Goal: Task Accomplishment & Management: Manage account settings

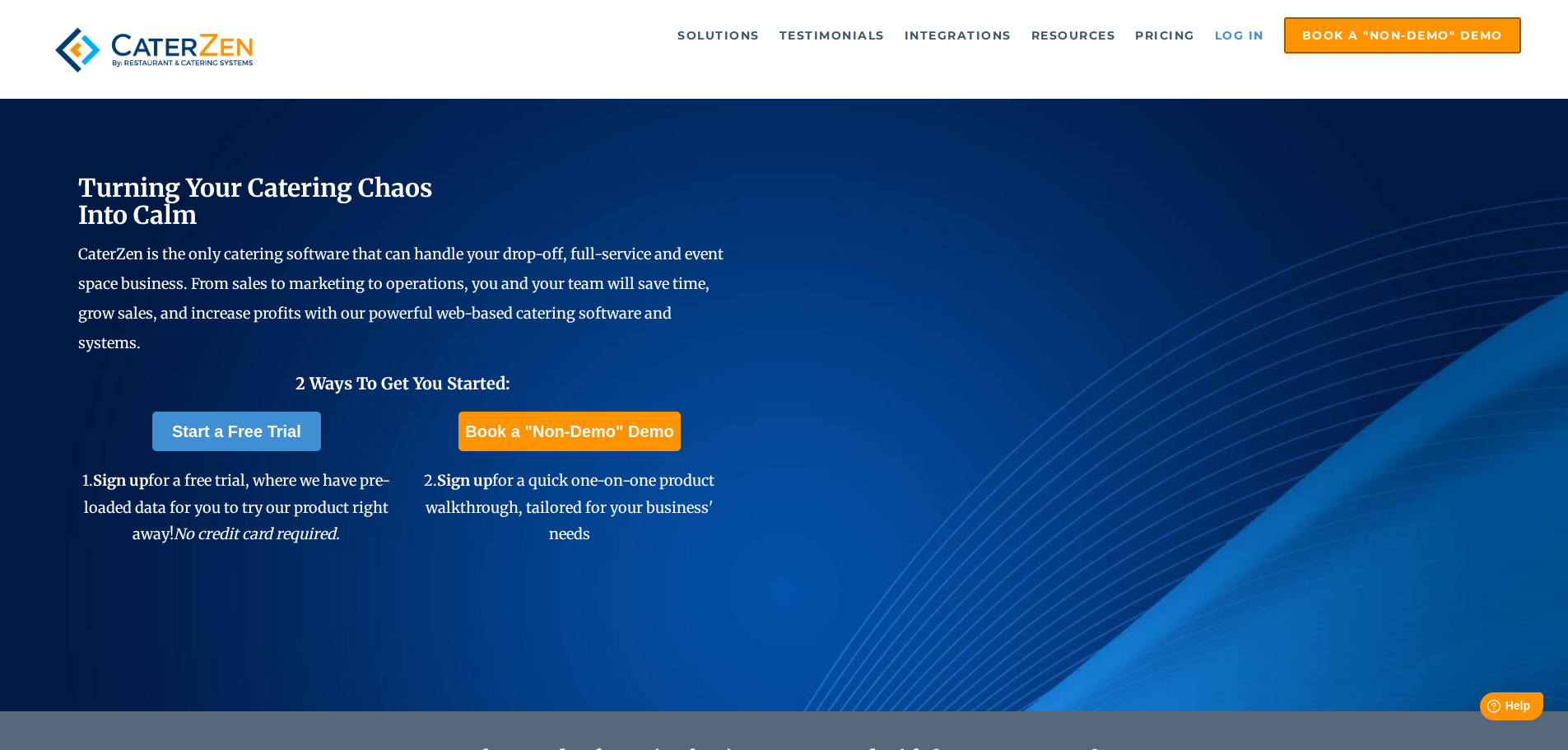
click at [1233, 33] on link "Log in" at bounding box center [1240, 35] width 66 height 33
click at [1252, 43] on link "Log in" at bounding box center [1240, 35] width 66 height 33
click at [1242, 37] on link "Log in" at bounding box center [1240, 35] width 66 height 33
